Goal: Information Seeking & Learning: Understand process/instructions

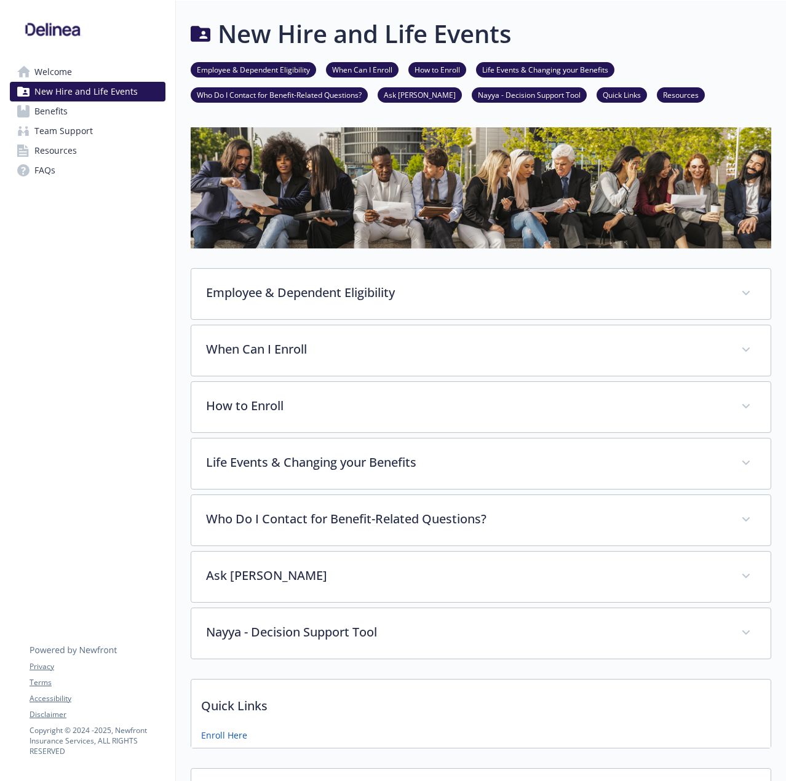
click at [565, 70] on link "Life Events & Changing your Benefits" at bounding box center [545, 69] width 138 height 12
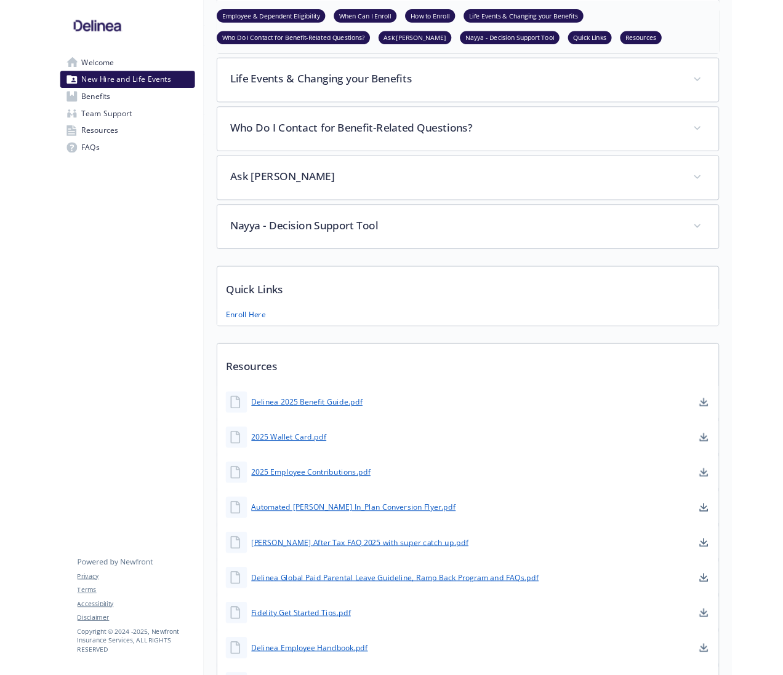
scroll to position [375, 9]
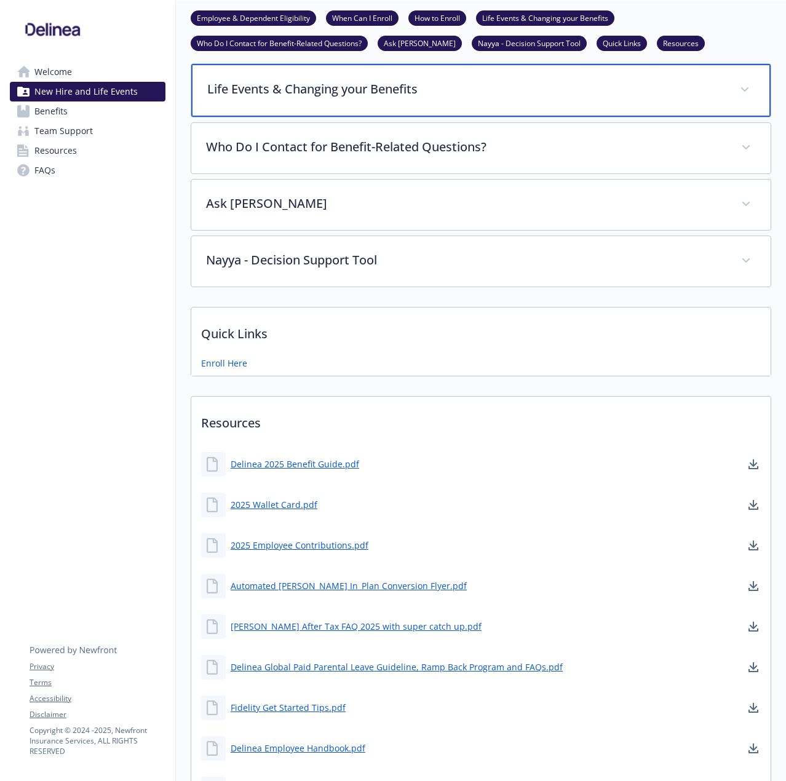
click at [366, 95] on p "Life Events & Changing your Benefits" at bounding box center [466, 89] width 518 height 18
